Goal: Task Accomplishment & Management: Manage account settings

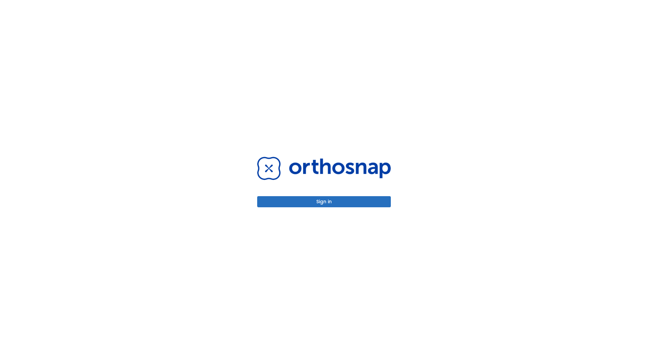
click at [324, 202] on button "Sign in" at bounding box center [324, 201] width 134 height 11
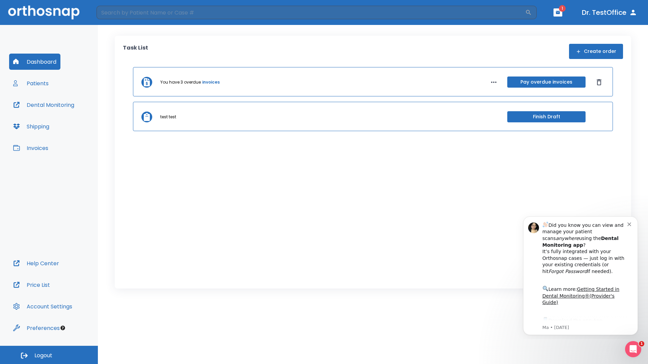
click at [49, 355] on span "Logout" at bounding box center [43, 355] width 18 height 7
